Goal: Find specific page/section: Find specific page/section

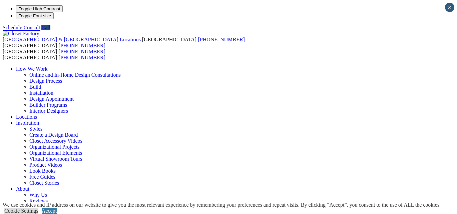
scroll to position [42, 0]
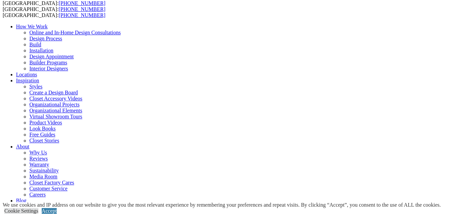
type input "*****"
click input "*" at bounding box center [0, 0] width 0 height 0
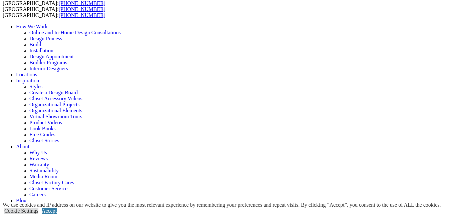
click input "*" at bounding box center [0, 0] width 0 height 0
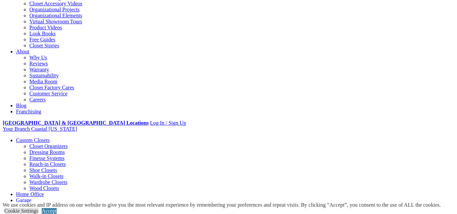
scroll to position [140, 0]
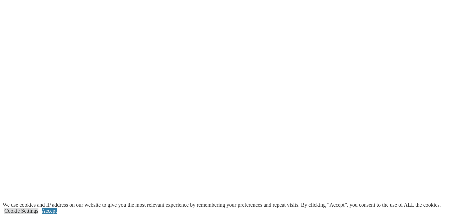
scroll to position [1179, 0]
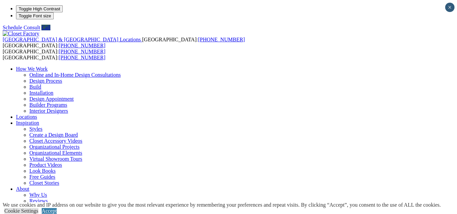
click at [37, 114] on link "Locations" at bounding box center [26, 117] width 21 height 6
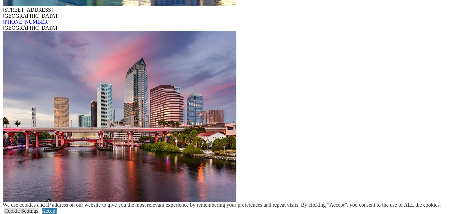
scroll to position [5486, 0]
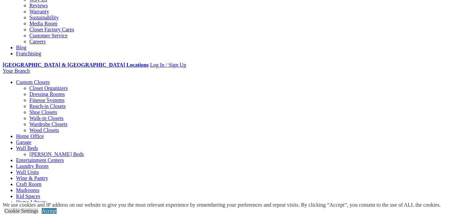
scroll to position [197, 0]
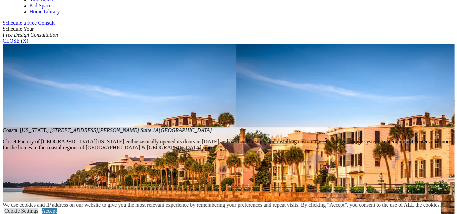
scroll to position [431, 0]
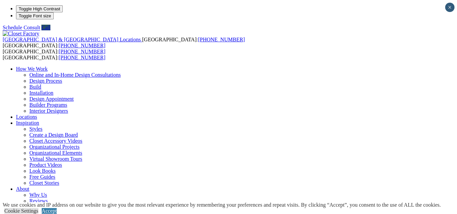
scroll to position [1, 0]
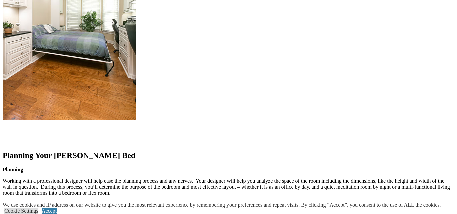
scroll to position [754, 0]
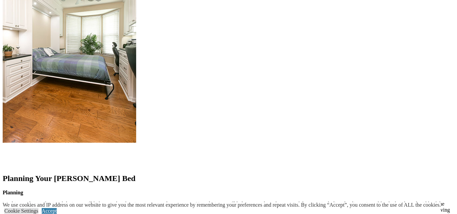
click at [57, 208] on link "Accept" at bounding box center [49, 211] width 15 height 6
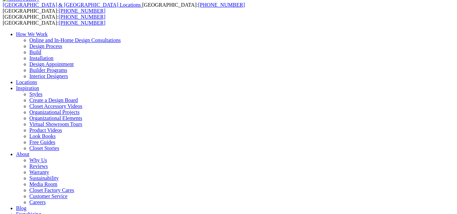
scroll to position [36, 0]
